Goal: Task Accomplishment & Management: Manage account settings

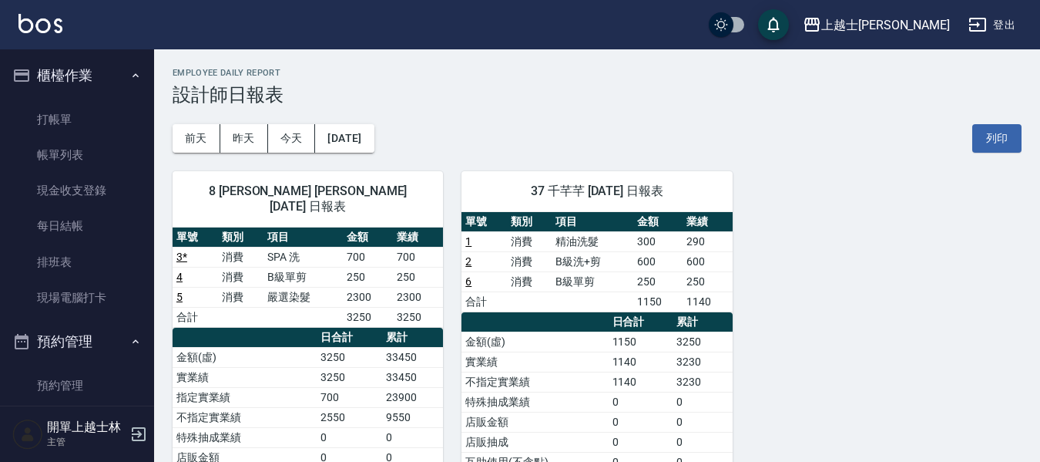
drag, startPoint x: 0, startPoint y: 0, endPoint x: 398, endPoint y: 106, distance: 411.7
click at [398, 106] on div "[DATE] [DATE] [DATE] [DATE] 列印" at bounding box center [597, 139] width 849 height 66
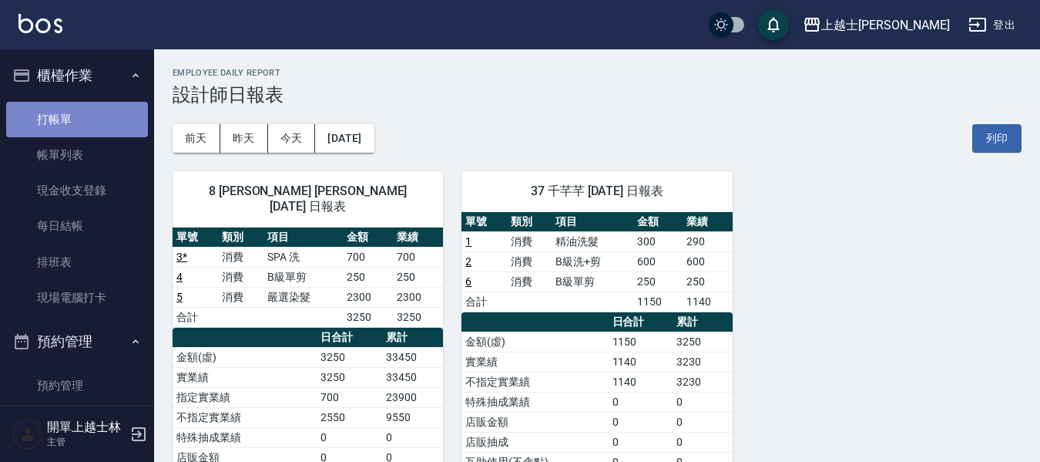
click at [109, 123] on link "打帳單" at bounding box center [77, 119] width 142 height 35
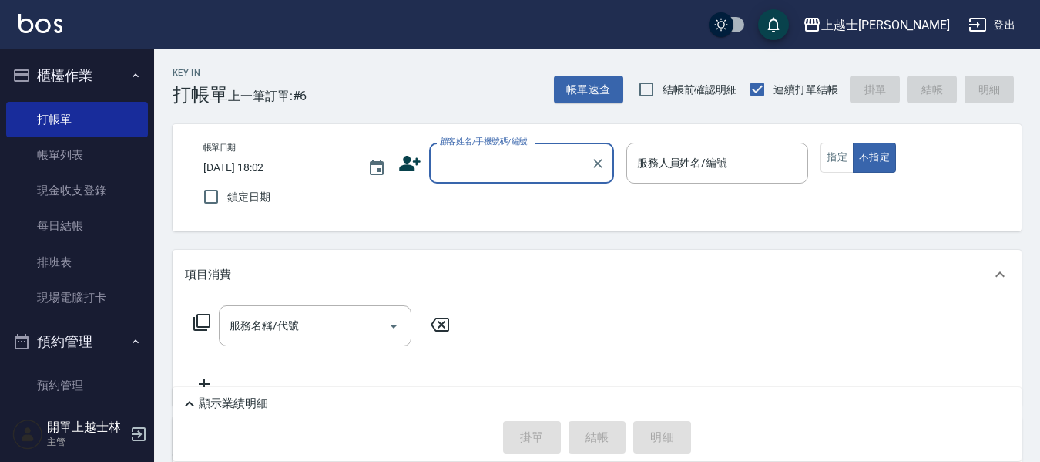
click at [476, 168] on input "顧客姓名/手機號碼/編號" at bounding box center [510, 163] width 148 height 27
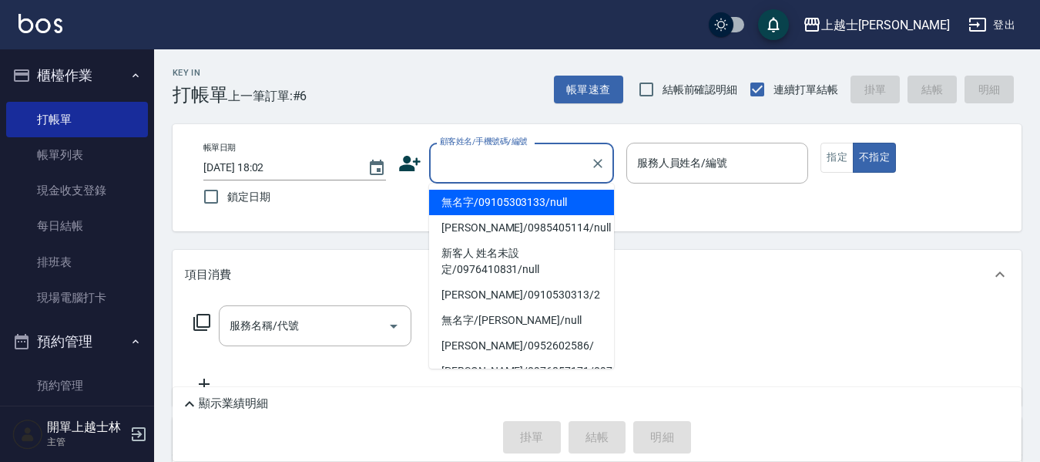
click at [515, 202] on li "無名字/09105303133/null" at bounding box center [521, 202] width 185 height 25
type input "無名字/09105303133/null"
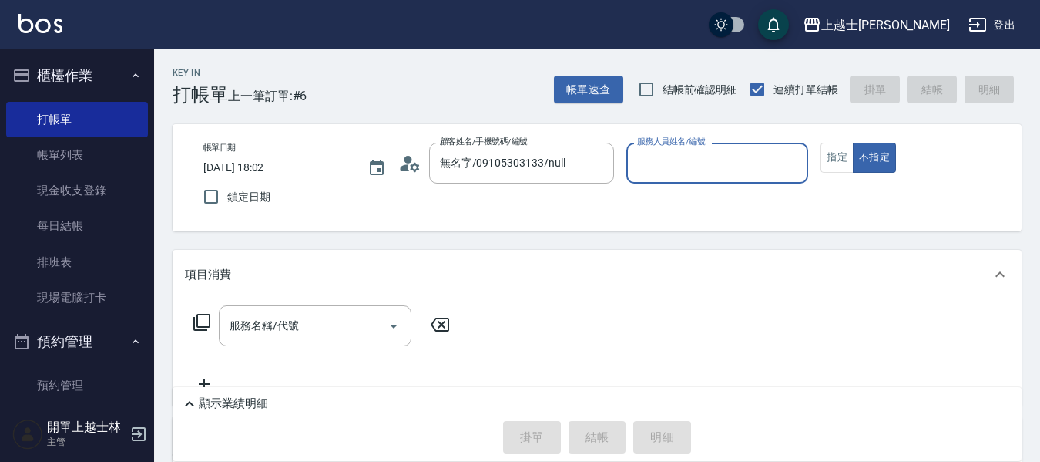
click at [721, 176] on input "服務人員姓名/編號" at bounding box center [718, 163] width 169 height 27
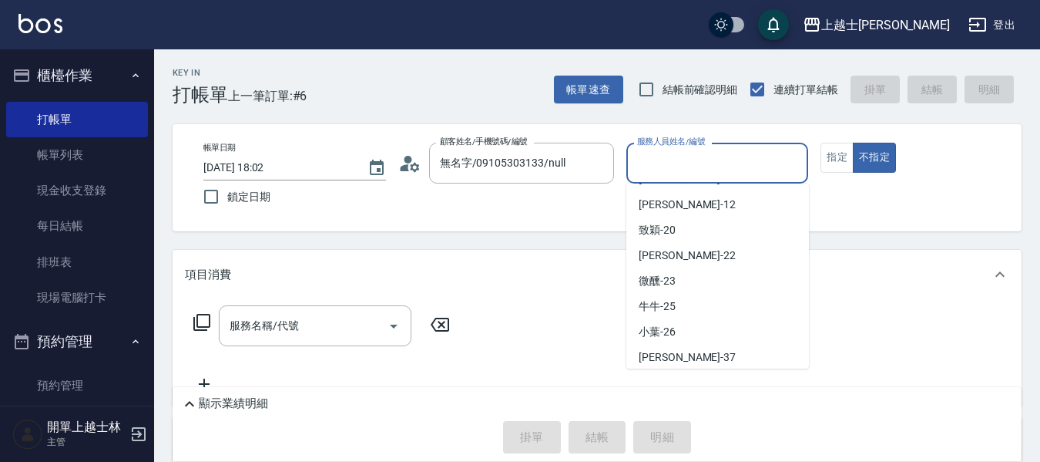
scroll to position [231, 0]
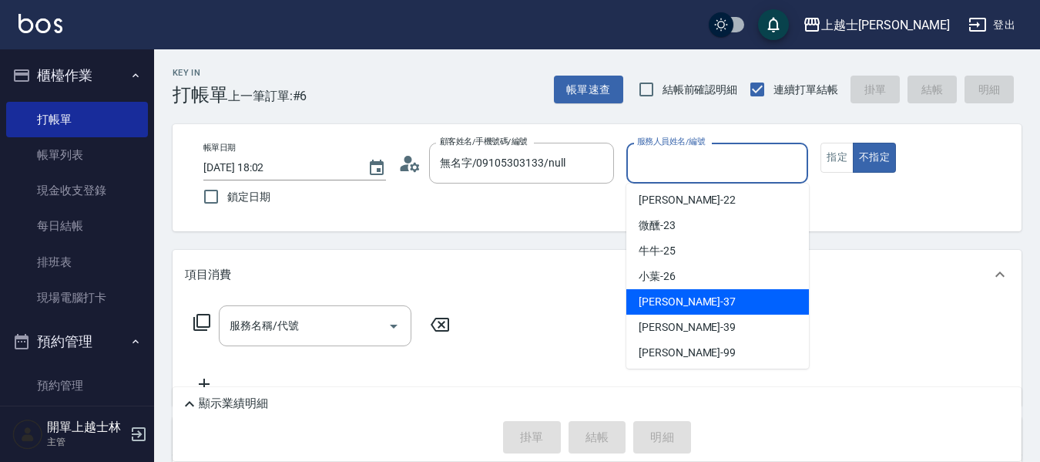
click at [724, 297] on div "[PERSON_NAME] -37" at bounding box center [718, 301] width 183 height 25
type input "[PERSON_NAME]-37"
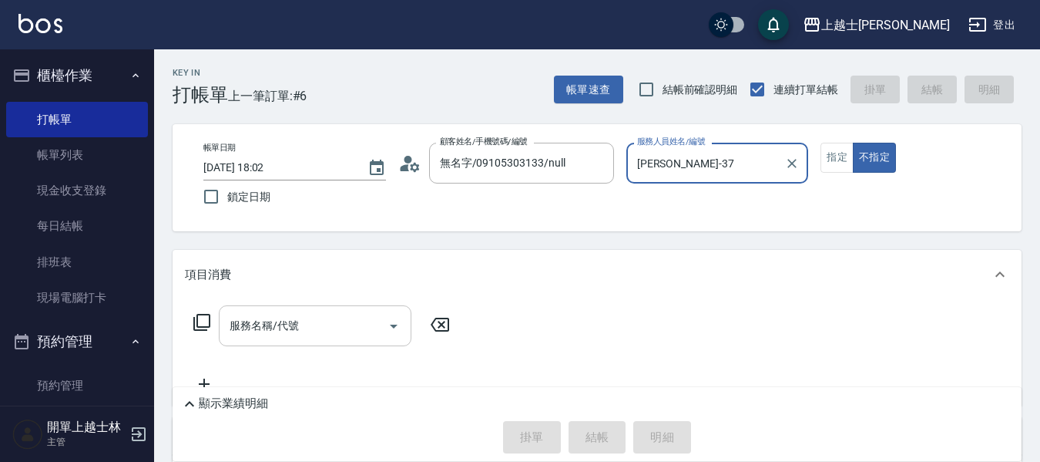
click at [282, 326] on div "服務名稱/代號 服務名稱/代號" at bounding box center [315, 325] width 193 height 41
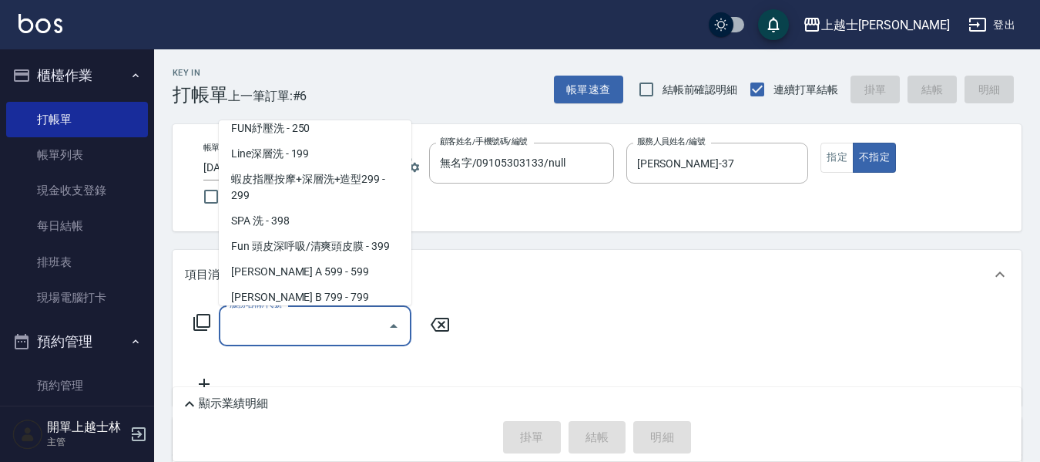
scroll to position [385, 0]
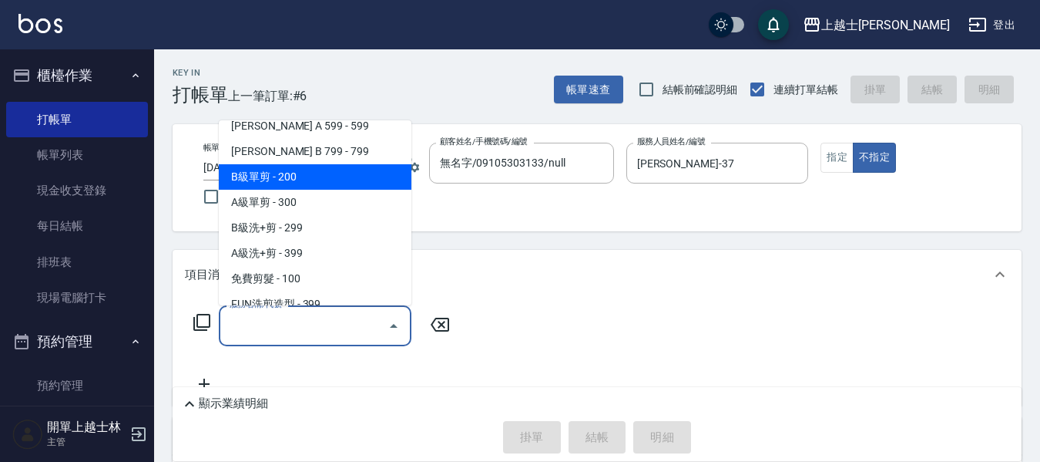
click at [308, 177] on span "B級單剪 - 200" at bounding box center [315, 176] width 193 height 25
type input "B級單剪(201)"
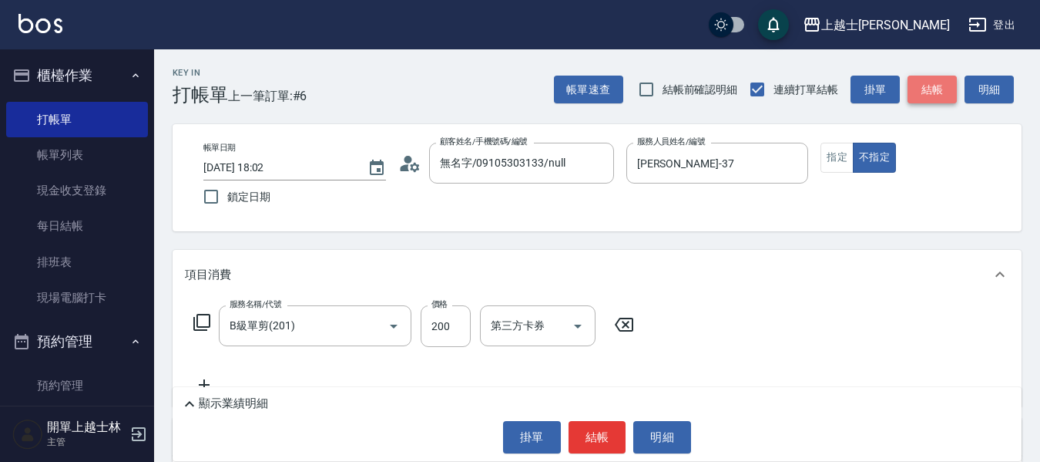
click at [930, 86] on button "結帳" at bounding box center [932, 90] width 49 height 29
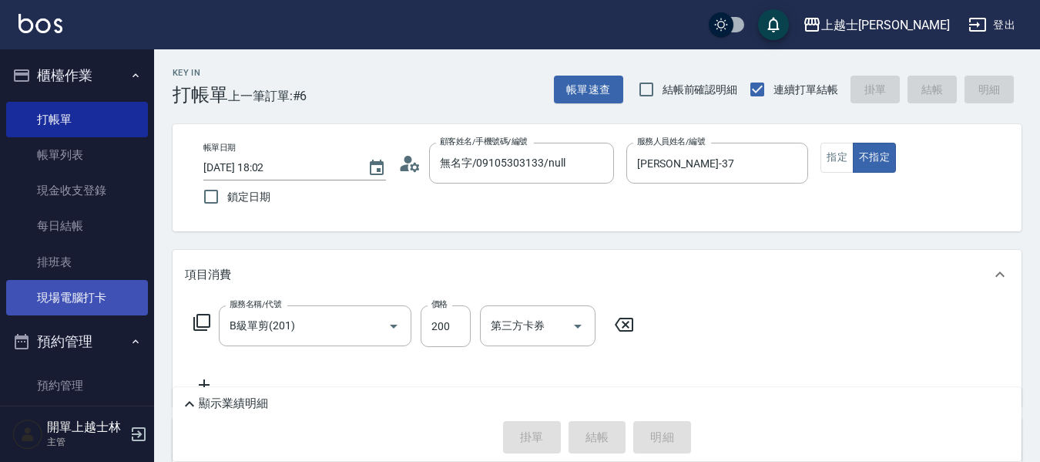
type input "[DATE] 18:03"
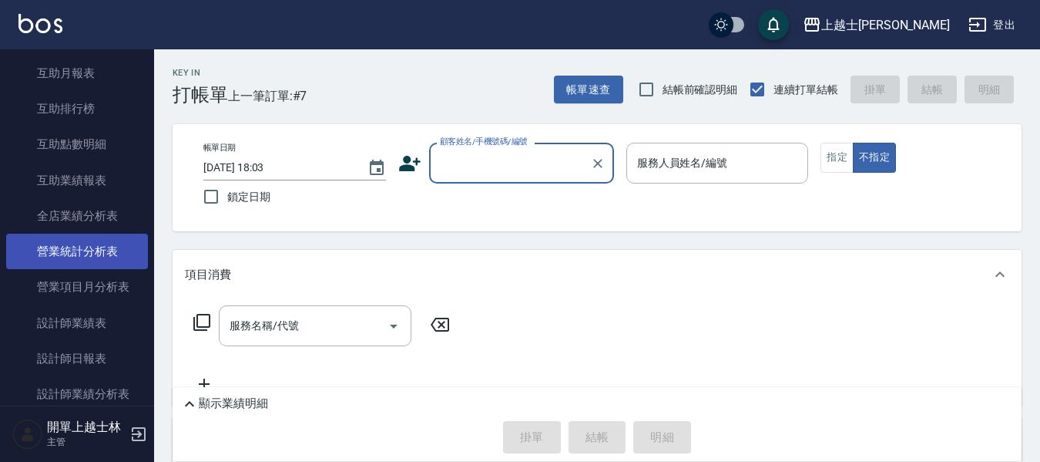
scroll to position [694, 0]
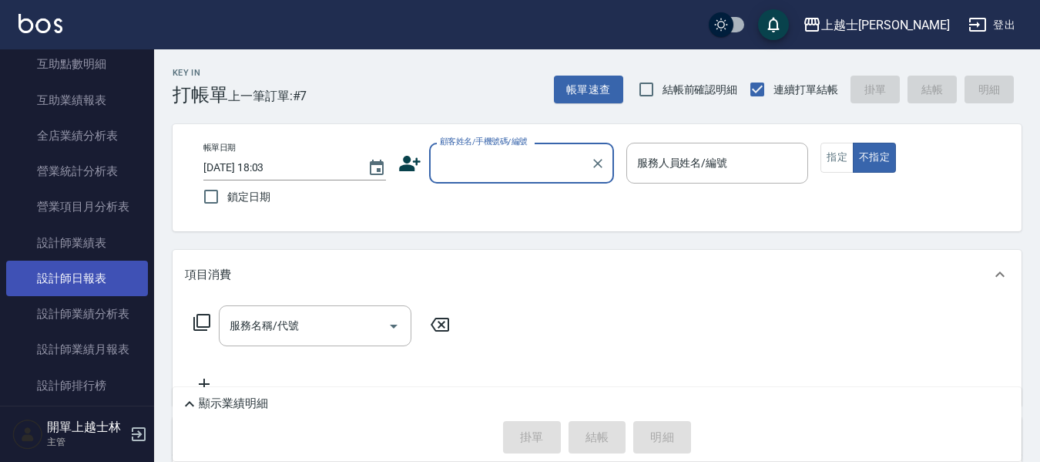
click at [113, 273] on link "設計師日報表" at bounding box center [77, 277] width 142 height 35
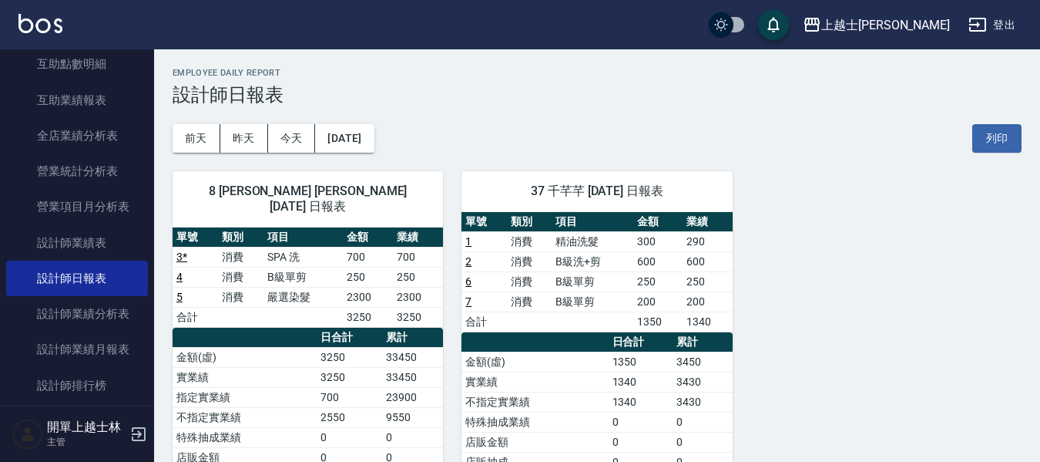
drag, startPoint x: 496, startPoint y: 170, endPoint x: 359, endPoint y: 62, distance: 174.5
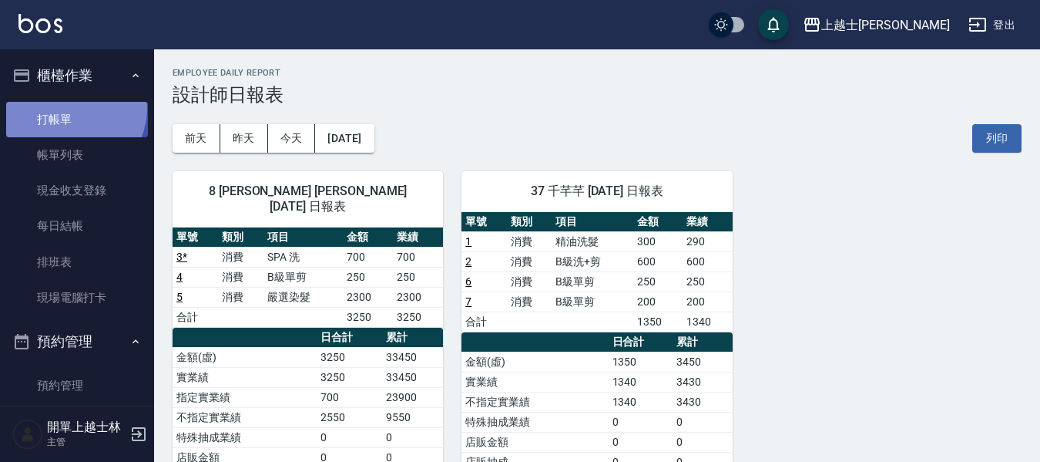
click at [66, 107] on link "打帳單" at bounding box center [77, 119] width 142 height 35
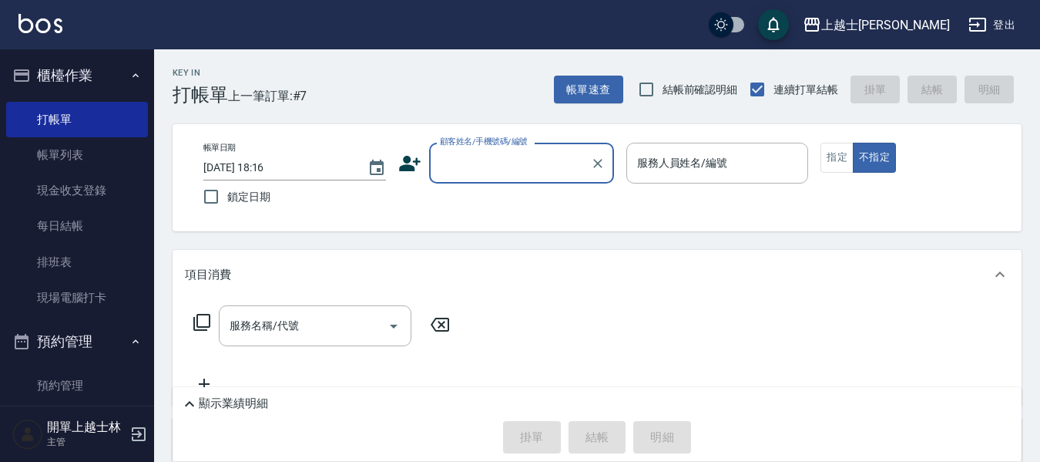
click at [466, 173] on input "顧客姓名/手機號碼/編號" at bounding box center [510, 163] width 148 height 27
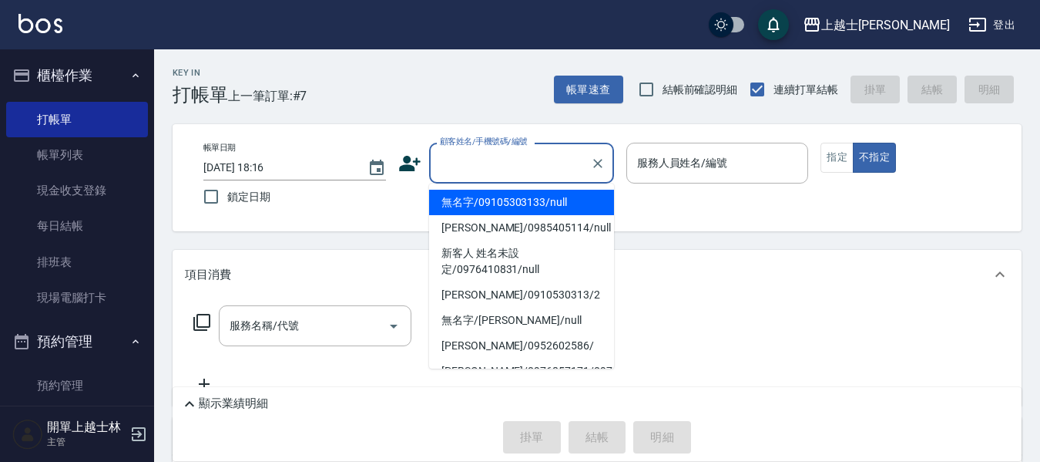
click at [499, 197] on li "無名字/09105303133/null" at bounding box center [521, 202] width 185 height 25
type input "無名字/09105303133/null"
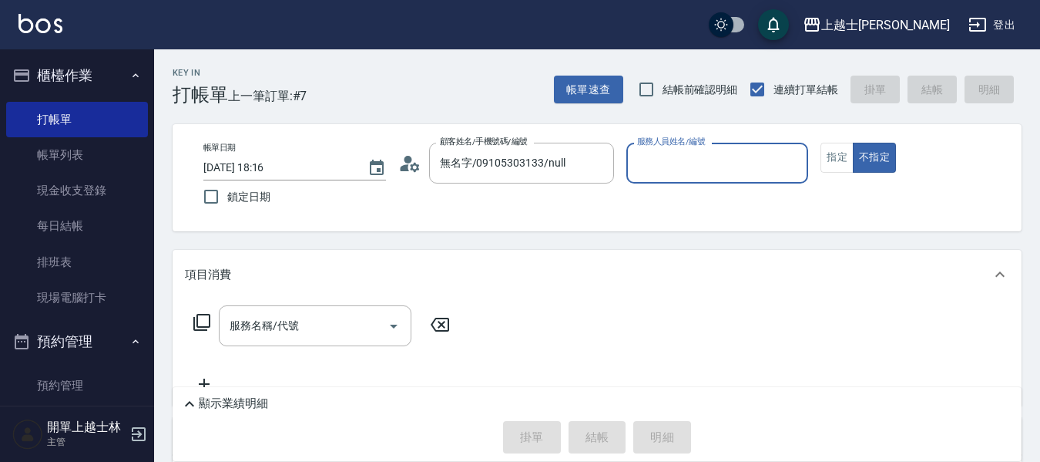
click at [706, 157] on input "服務人員姓名/編號" at bounding box center [718, 163] width 169 height 27
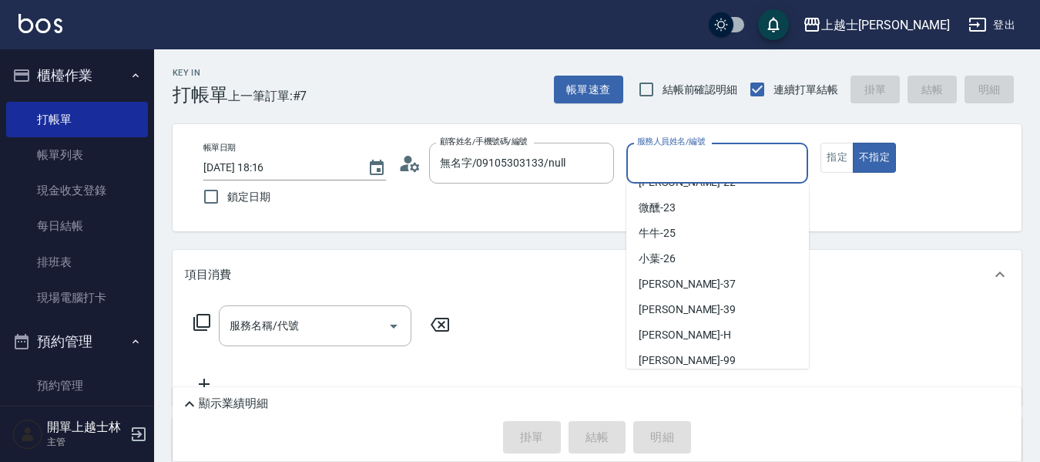
scroll to position [285, 0]
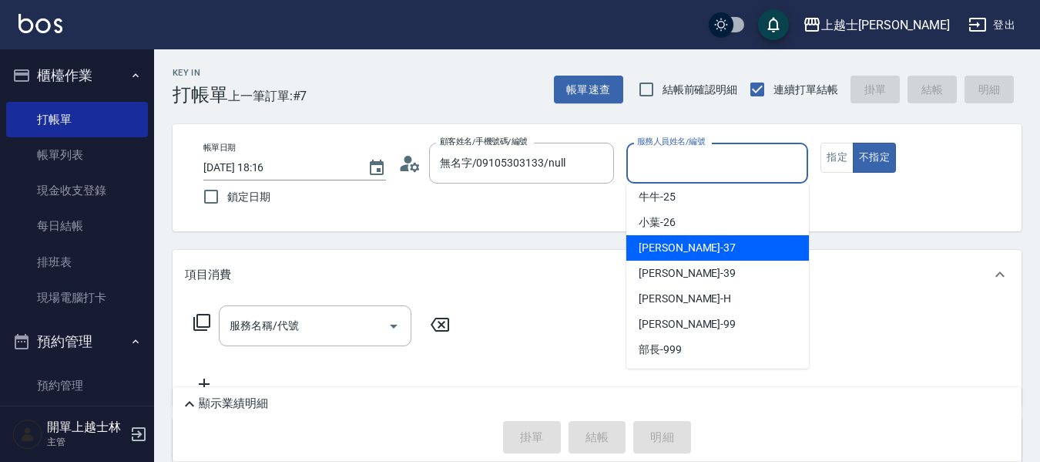
click at [713, 250] on div "[PERSON_NAME] -37" at bounding box center [718, 247] width 183 height 25
type input "[PERSON_NAME]-37"
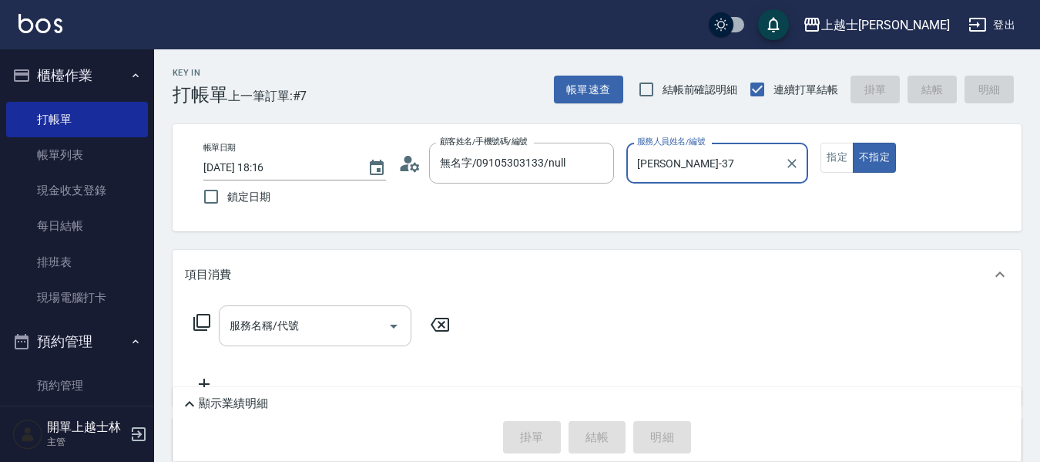
click at [292, 332] on div "服務名稱/代號 服務名稱/代號" at bounding box center [315, 325] width 193 height 41
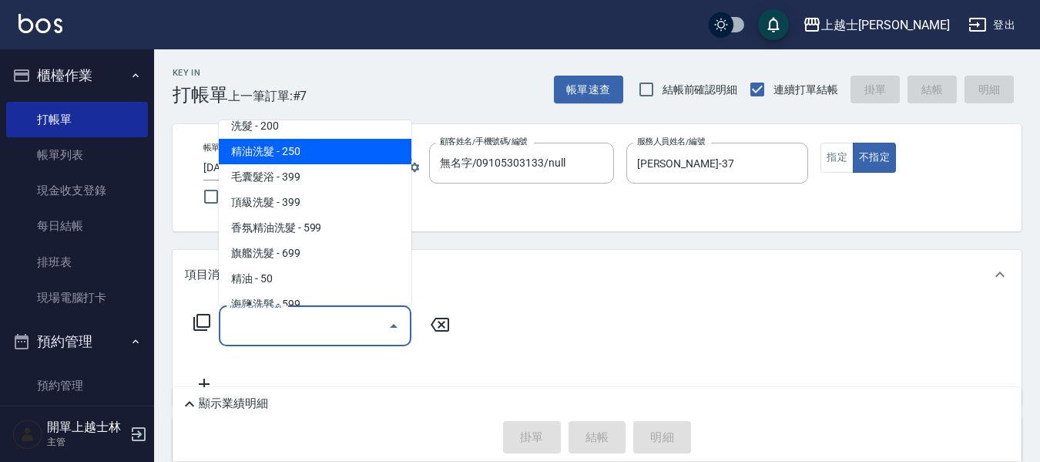
scroll to position [0, 0]
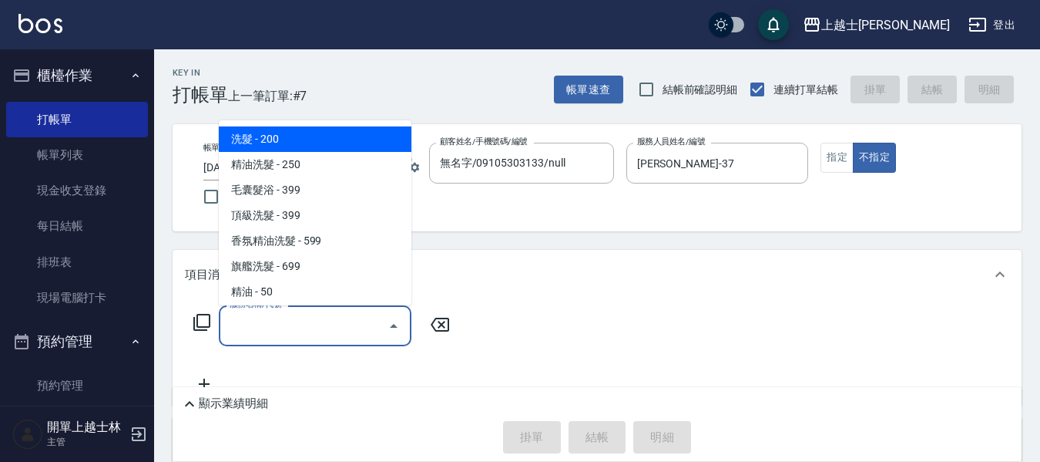
click at [337, 138] on span "洗髮 - 200" at bounding box center [315, 138] width 193 height 25
type input "洗髮(101)"
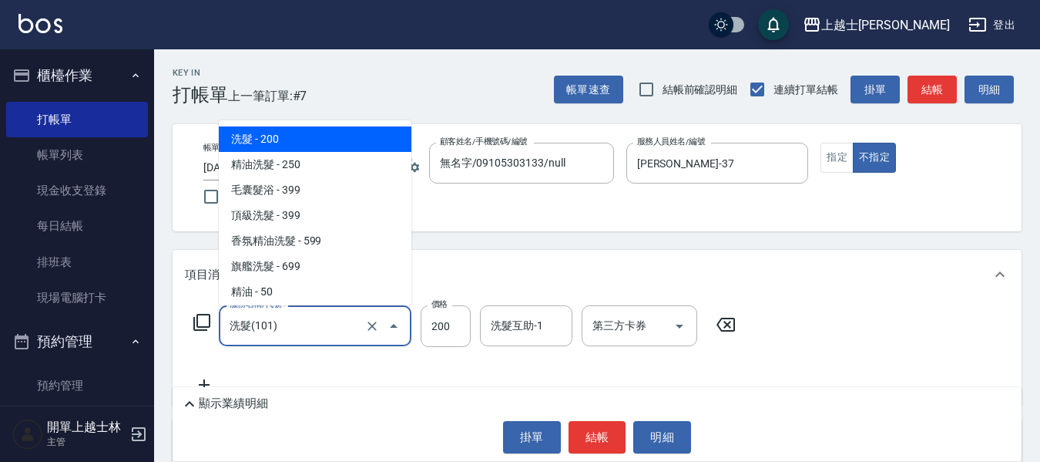
click at [329, 324] on input "洗髮(101)" at bounding box center [294, 325] width 136 height 27
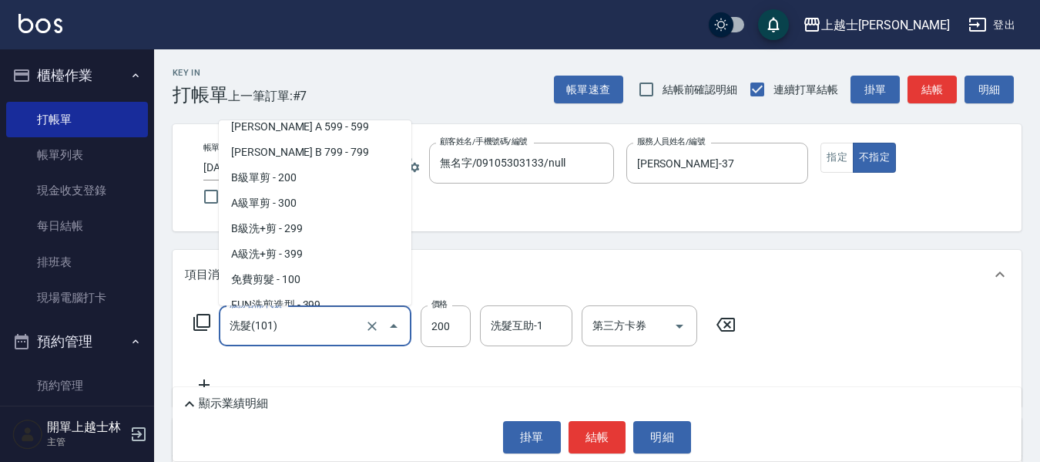
scroll to position [385, 0]
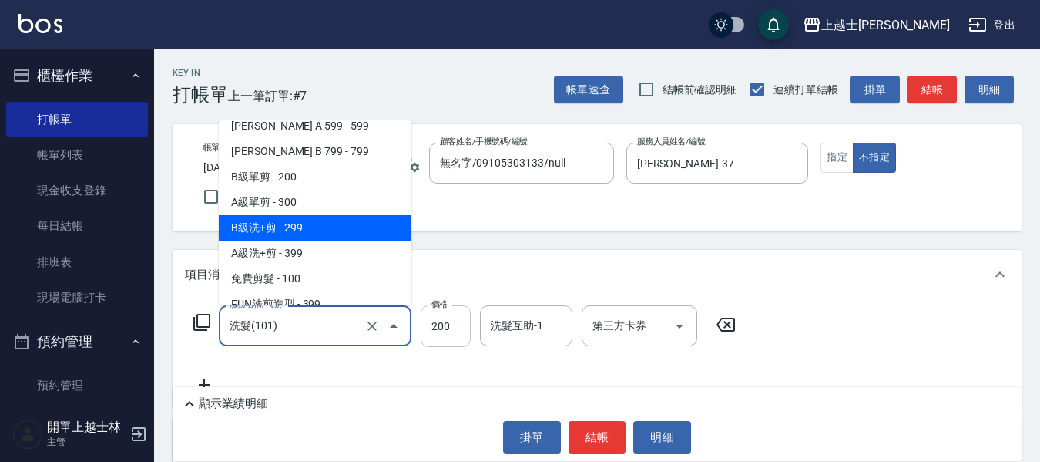
click at [453, 323] on input "200" at bounding box center [446, 326] width 50 height 42
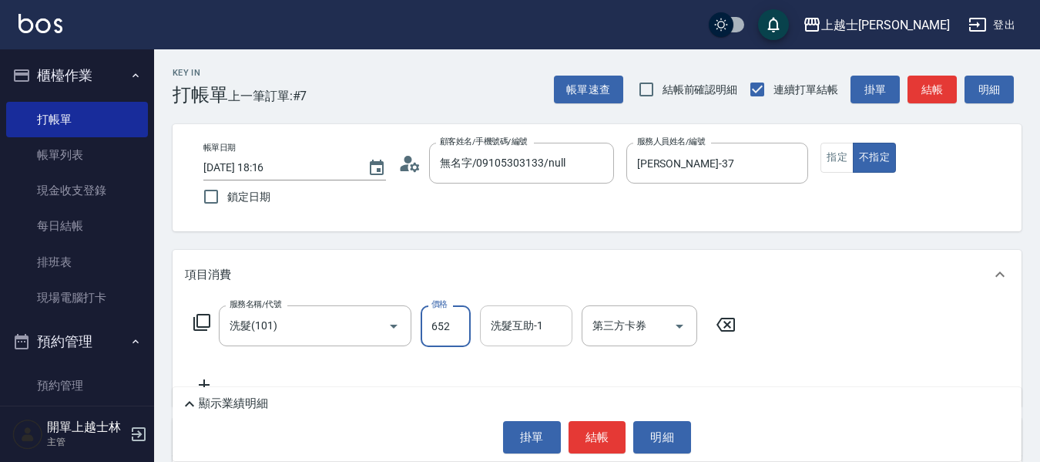
type input "652"
click at [545, 322] on input "洗髮互助-1" at bounding box center [526, 325] width 79 height 27
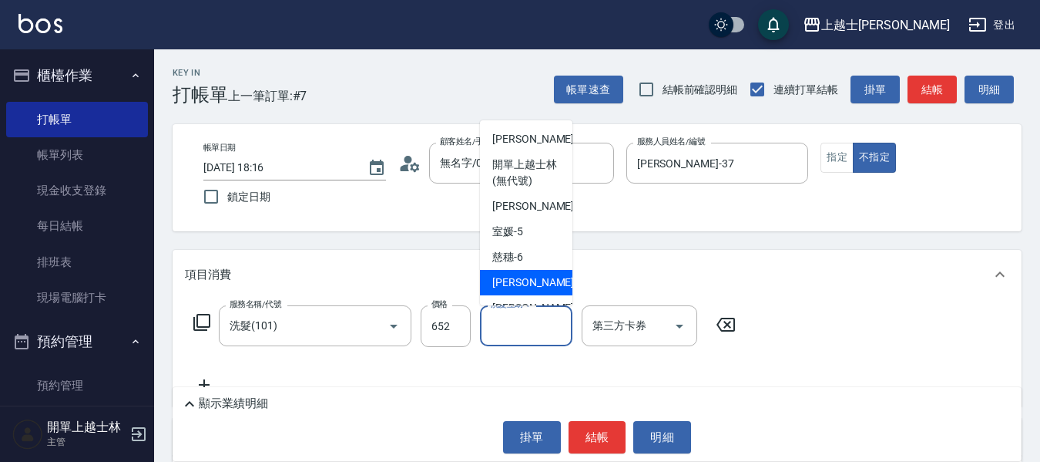
click at [522, 281] on span "[PERSON_NAME] -7" at bounding box center [537, 282] width 91 height 16
type input "[PERSON_NAME]-7"
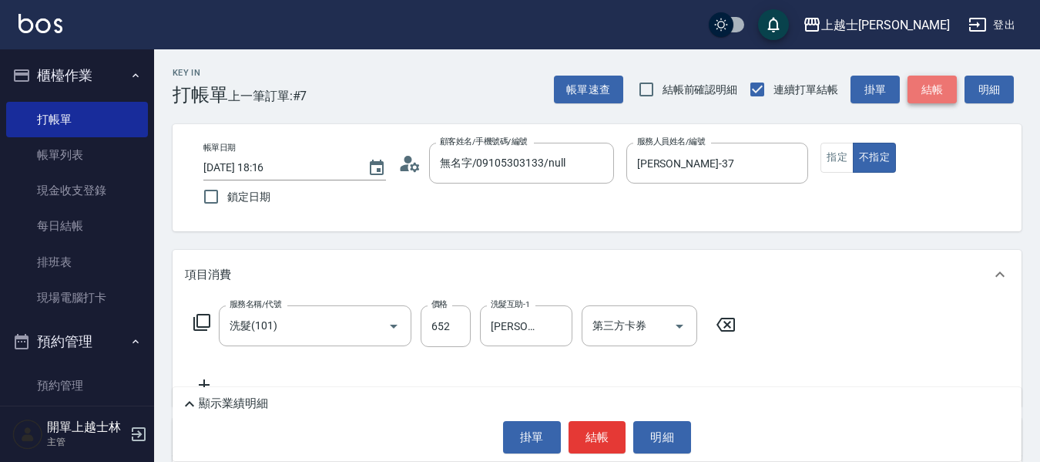
click at [939, 77] on button "結帳" at bounding box center [932, 90] width 49 height 29
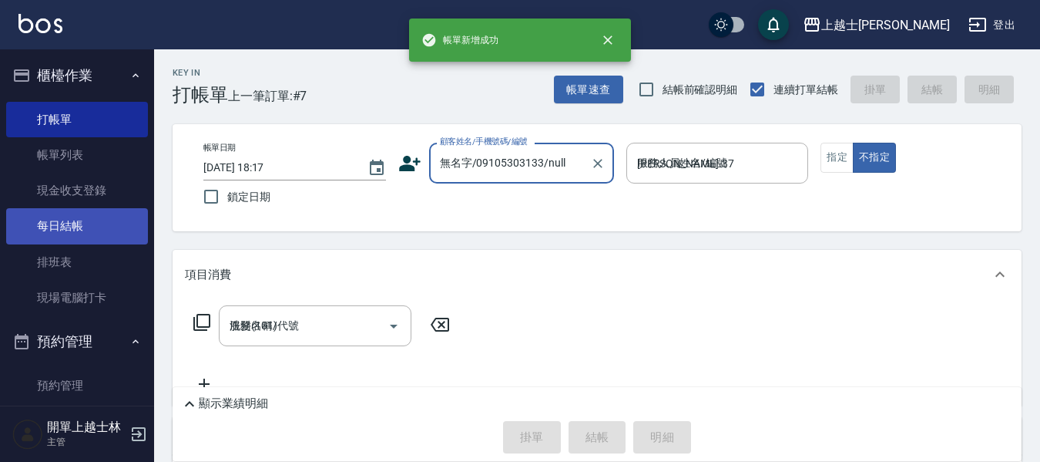
type input "[DATE] 18:17"
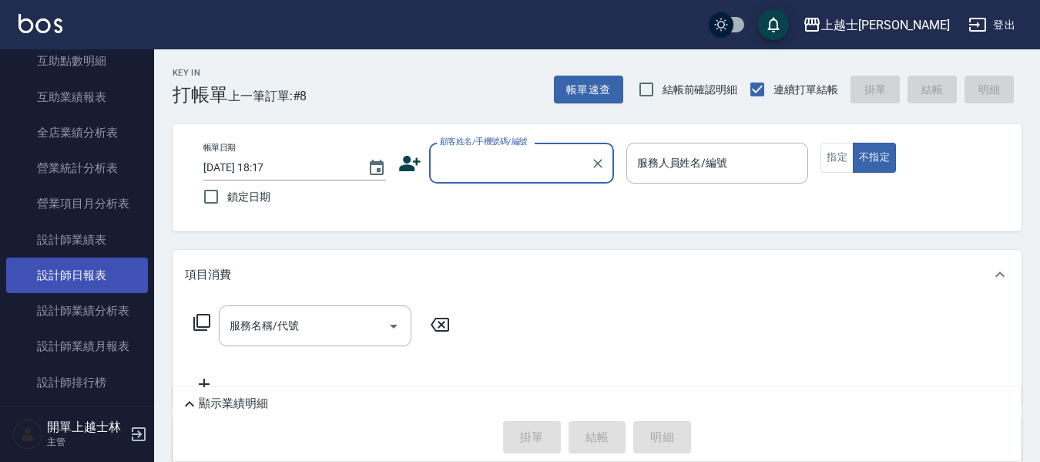
scroll to position [694, 0]
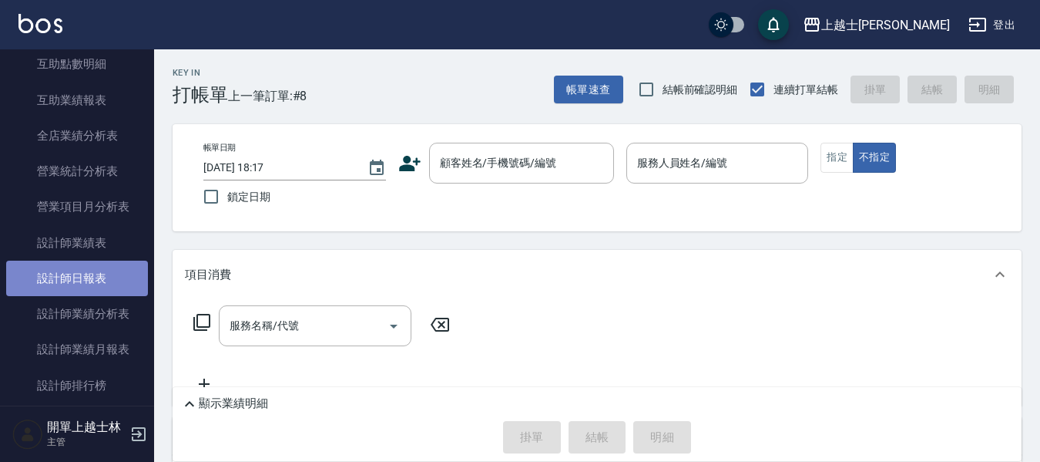
click at [112, 283] on link "設計師日報表" at bounding box center [77, 277] width 142 height 35
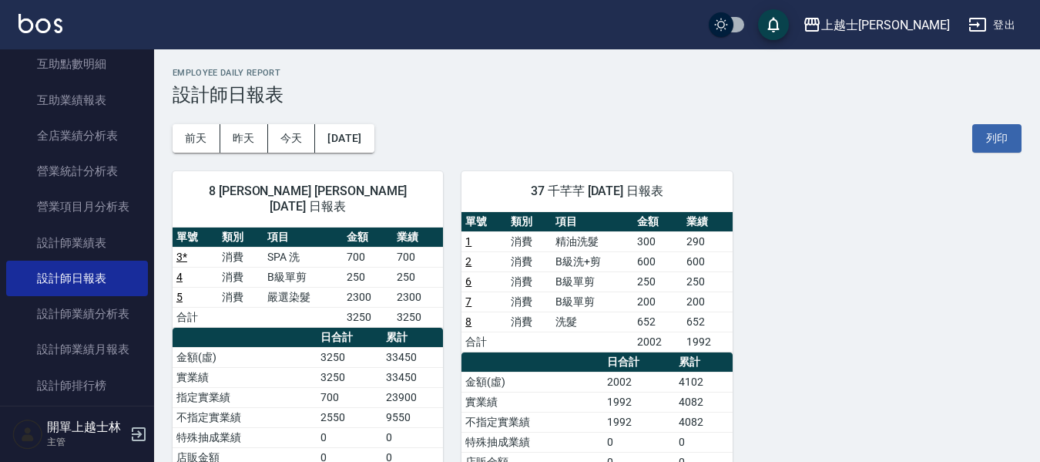
click at [653, 320] on td "652" at bounding box center [658, 321] width 49 height 20
click at [945, 178] on div "8 [PERSON_NAME] [PERSON_NAME] [DATE] 日報表 單號 類別 項目 金額 業績 3 * 消費 SPA 洗 700 700 4 …" at bounding box center [588, 412] width 868 height 519
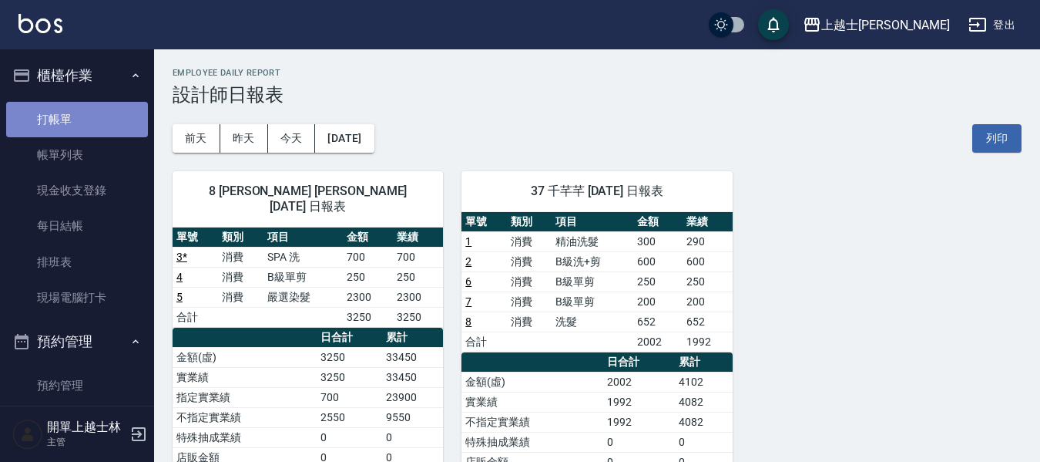
click at [99, 121] on link "打帳單" at bounding box center [77, 119] width 142 height 35
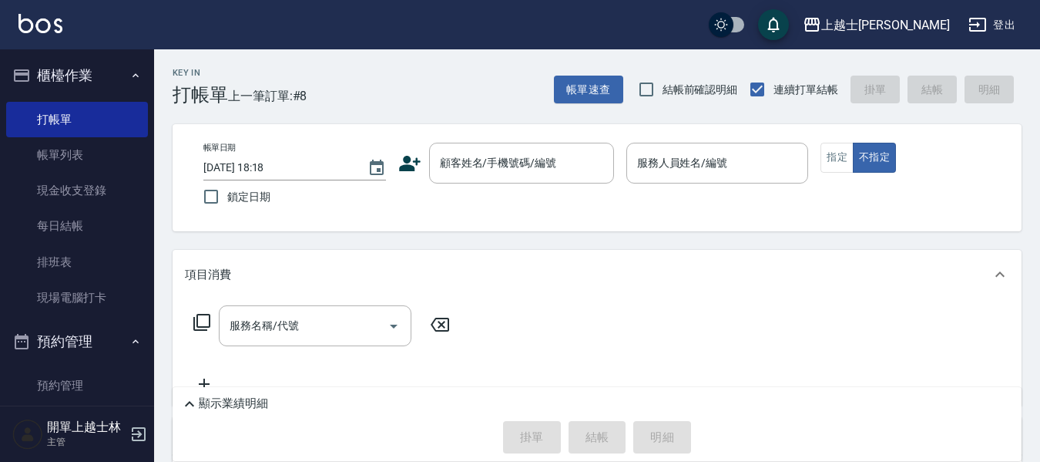
click at [294, 102] on span "上一筆訂單:#8" at bounding box center [267, 95] width 79 height 19
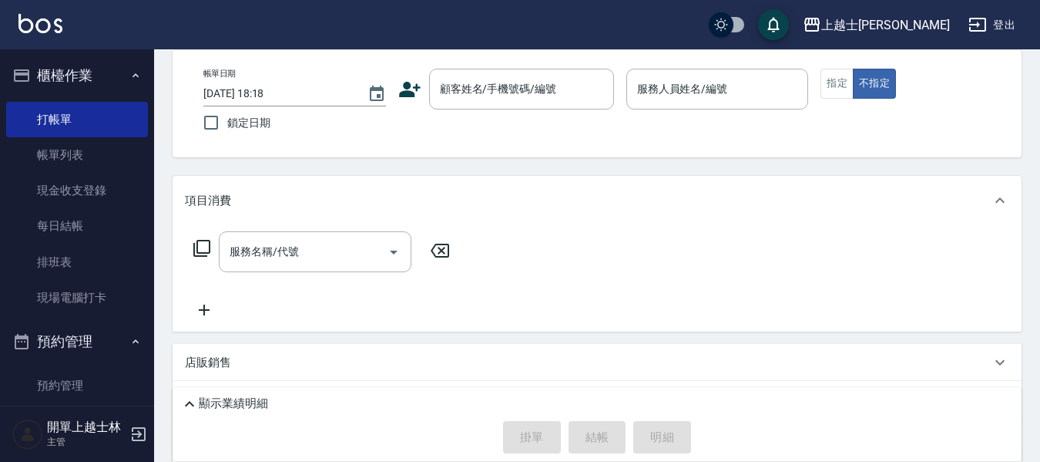
scroll to position [77, 0]
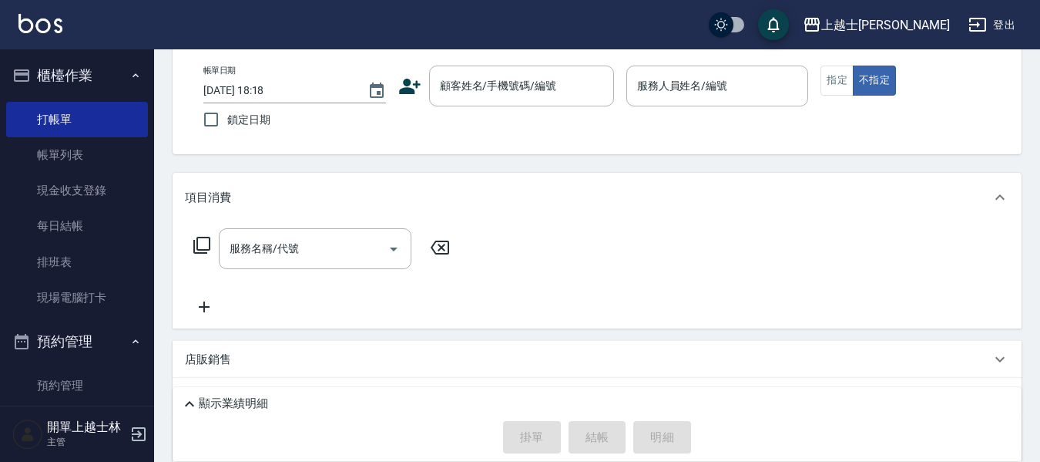
click at [206, 408] on p "顯示業績明細" at bounding box center [233, 403] width 69 height 16
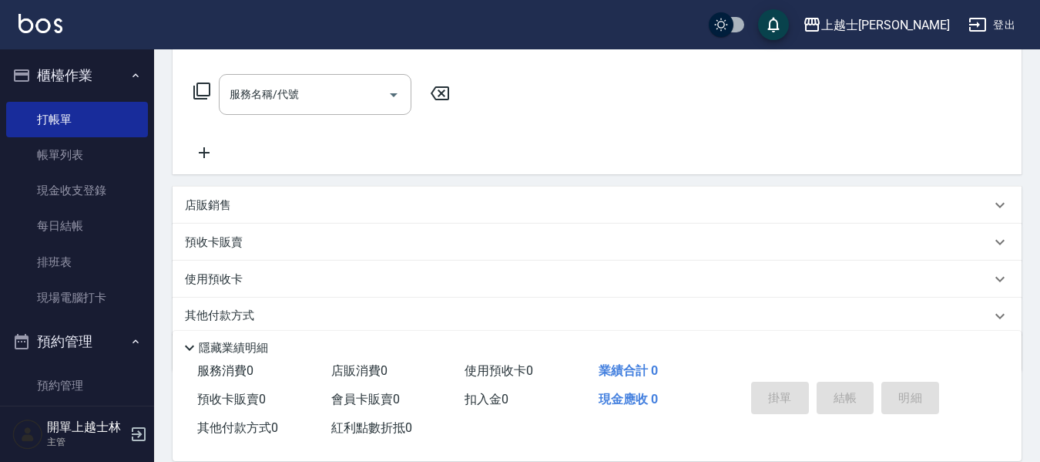
scroll to position [0, 0]
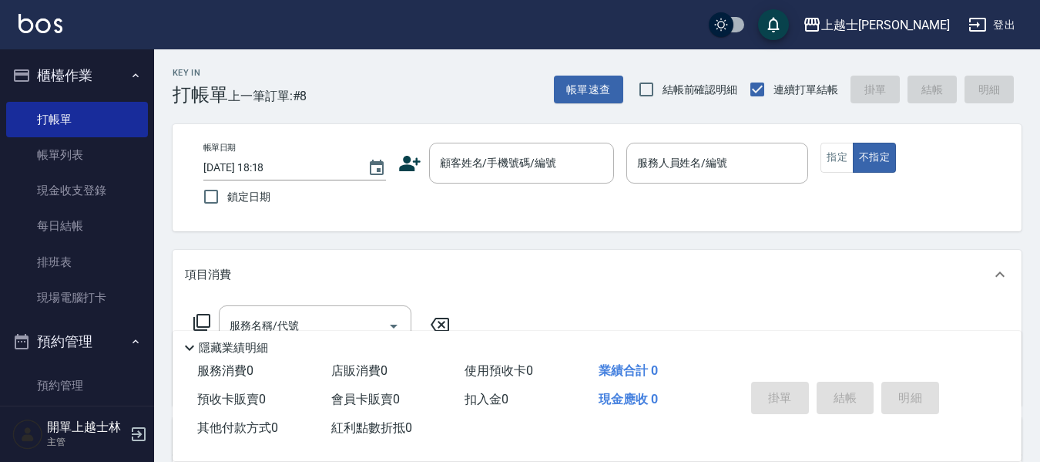
click at [254, 99] on span "上一筆訂單:#8" at bounding box center [267, 95] width 79 height 19
click at [301, 115] on div "Key In 打帳單 上一筆訂單:#8 帳單速查 結帳前確認明細 連續打單結帳 掛單 結帳 明細 帳單日期 [DATE] 18:18 鎖定日期 顧客姓名/手機…" at bounding box center [597, 399] width 886 height 701
click at [587, 77] on button "帳單速查" at bounding box center [588, 90] width 69 height 29
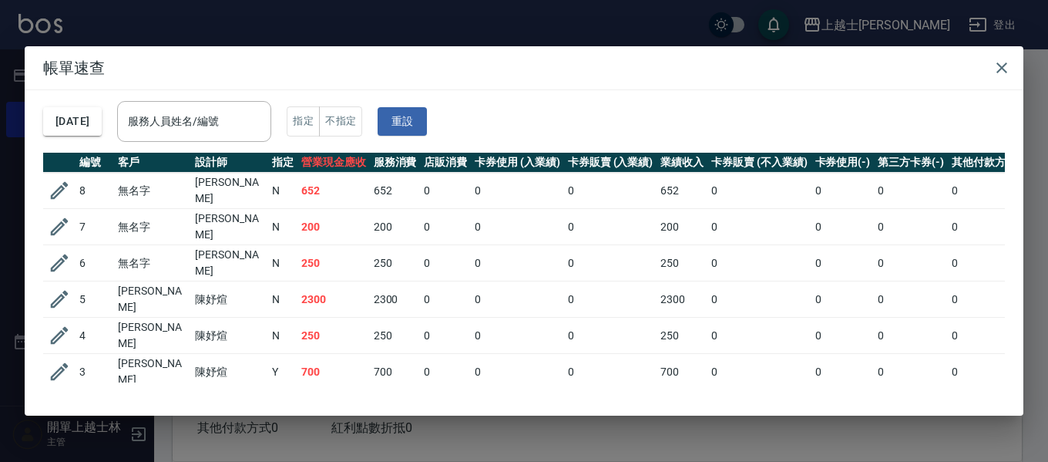
click at [330, 186] on td "652" at bounding box center [333, 191] width 72 height 36
click at [56, 186] on icon "button" at bounding box center [59, 190] width 23 height 23
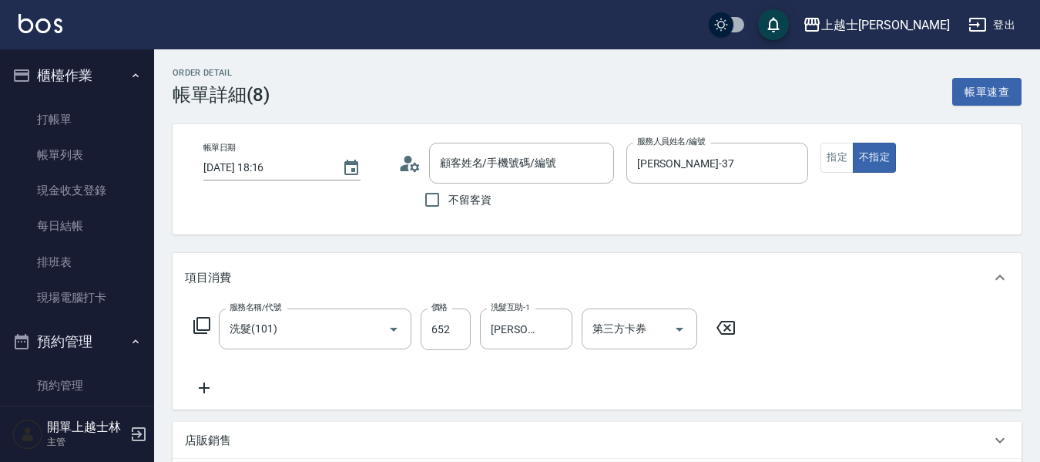
type input "[DATE] 18:16"
type input "[PERSON_NAME]-37"
type input "洗髮(101)"
type input "無名字/09105303133/null"
click at [443, 331] on input "652" at bounding box center [446, 329] width 50 height 42
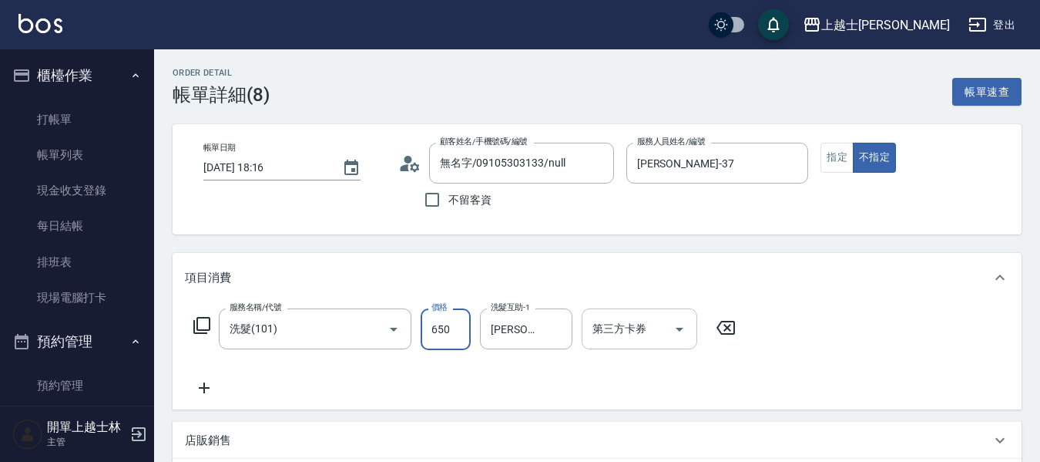
scroll to position [308, 0]
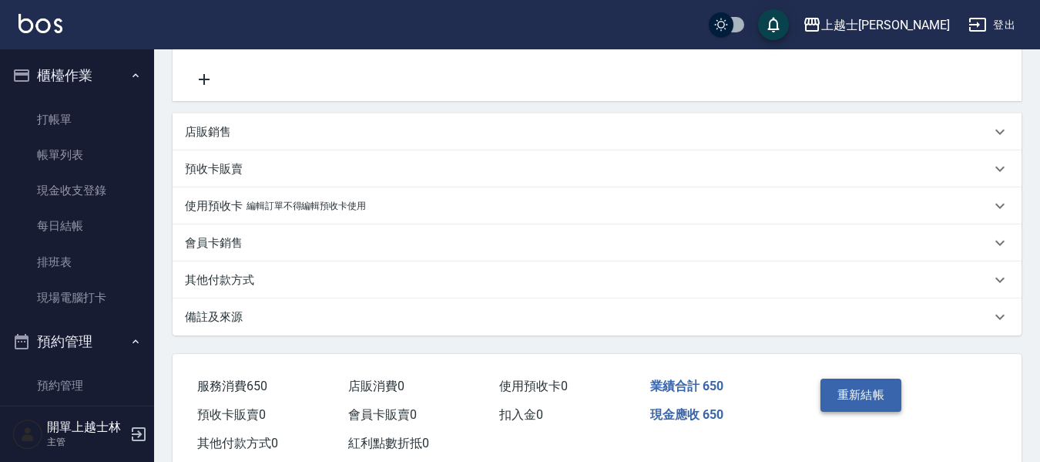
type input "650"
click at [842, 390] on button "重新結帳" at bounding box center [862, 394] width 82 height 32
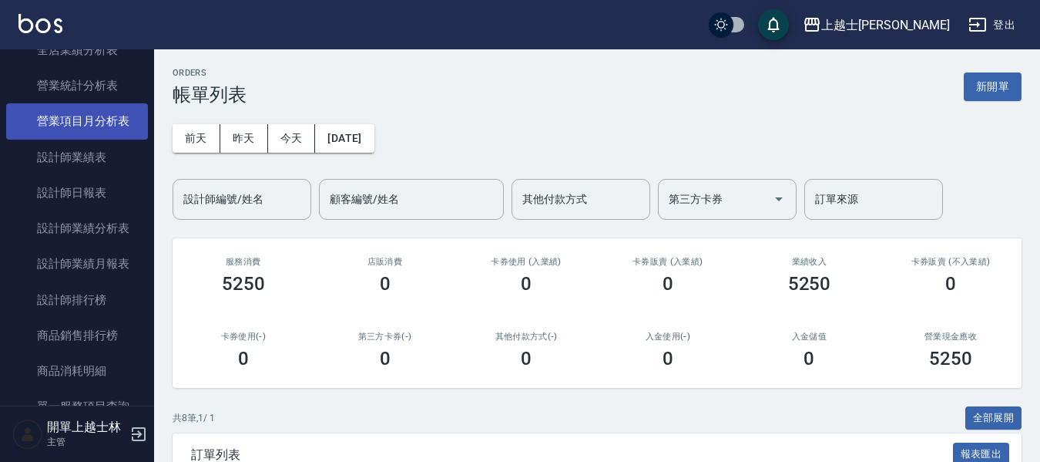
scroll to position [848, 0]
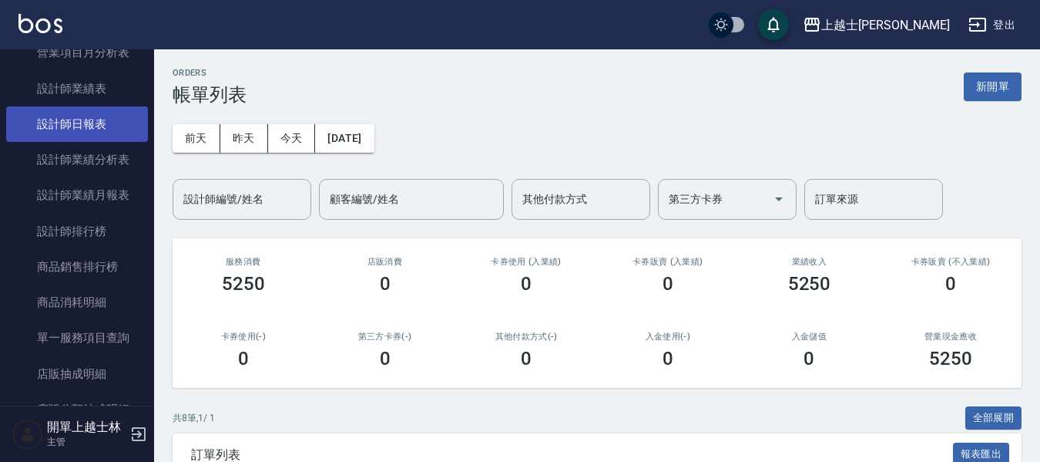
click at [99, 122] on link "設計師日報表" at bounding box center [77, 123] width 142 height 35
